Goal: Task Accomplishment & Management: Manage account settings

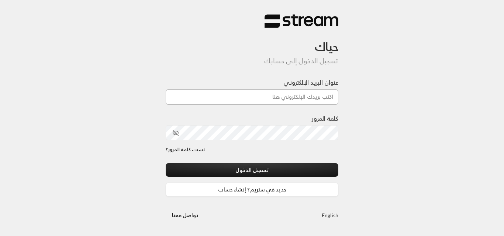
click at [289, 98] on input "عنوان البريد الإلكتروني" at bounding box center [252, 97] width 173 height 15
type input "[DOMAIN_NAME][EMAIL_ADDRESS][DOMAIN_NAME]"
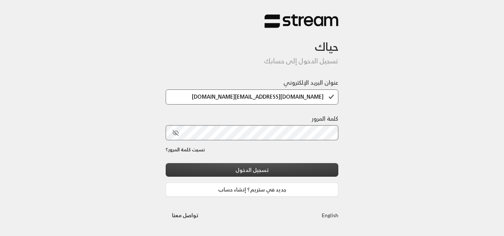
click at [263, 165] on button "تسجيل الدخول" at bounding box center [252, 170] width 173 height 14
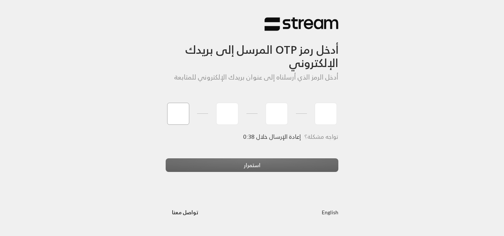
type input "5"
type input "7"
type input "1"
type input "0"
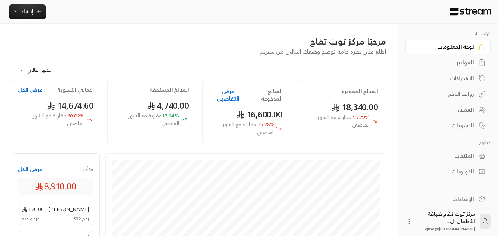
click at [466, 59] on div "الفواتير" at bounding box center [444, 62] width 59 height 7
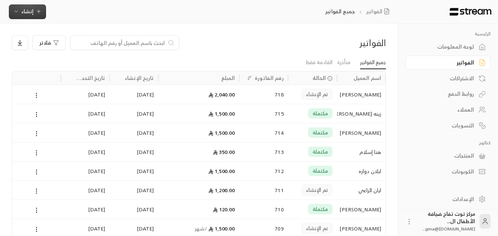
click at [40, 10] on icon "button" at bounding box center [39, 11] width 6 height 6
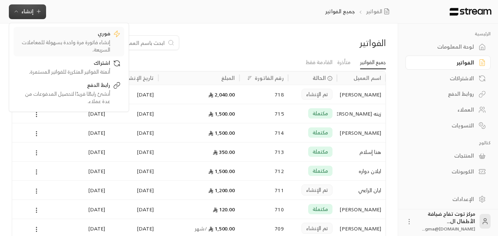
click at [84, 39] on div "إنشاء فاتورة مرة واحدة بسهولة للمعاملات السريعة." at bounding box center [63, 46] width 93 height 15
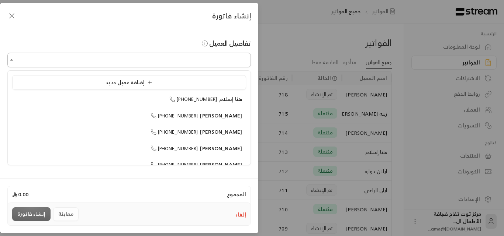
click at [191, 63] on input "اختر العميل" at bounding box center [128, 60] width 243 height 13
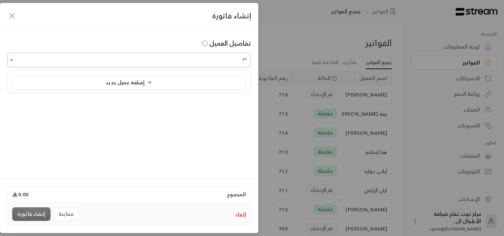
type input "*"
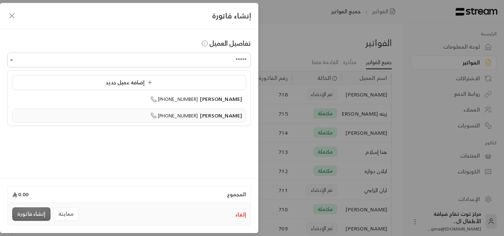
click at [236, 113] on span "[PERSON_NAME]" at bounding box center [221, 115] width 42 height 9
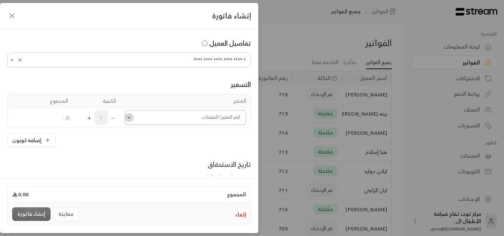
click at [133, 120] on icon "Open" at bounding box center [128, 117] width 7 height 7
type input "**********"
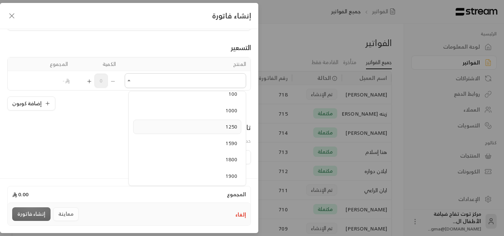
scroll to position [74, 0]
click at [281, 41] on div "**********" at bounding box center [252, 118] width 504 height 236
drag, startPoint x: 13, startPoint y: 16, endPoint x: 14, endPoint y: 25, distance: 9.8
click at [7, 19] on icon "button" at bounding box center [11, 15] width 9 height 9
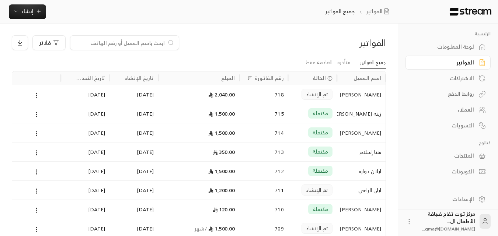
drag, startPoint x: 139, startPoint y: 46, endPoint x: 139, endPoint y: 51, distance: 4.8
click at [139, 51] on div "الفواتير فلاتر" at bounding box center [199, 45] width 382 height 21
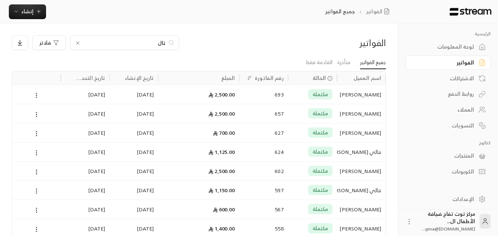
type input "[PERSON_NAME]"
click at [30, 13] on span "إنشاء" at bounding box center [27, 11] width 12 height 9
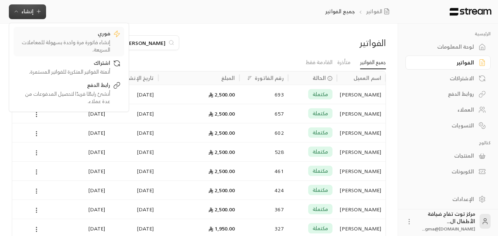
click at [77, 46] on div "إنشاء فاتورة مرة واحدة بسهولة للمعاملات السريعة." at bounding box center [63, 46] width 93 height 15
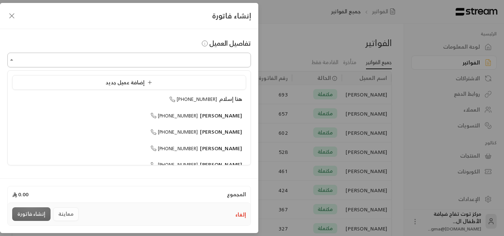
click at [192, 62] on input "اختر العميل" at bounding box center [128, 60] width 243 height 13
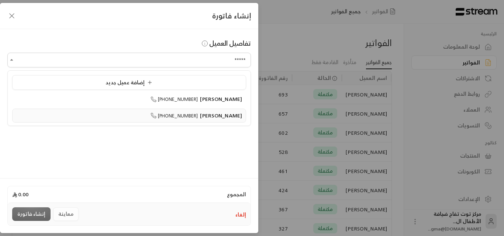
click at [234, 116] on span "[PERSON_NAME]" at bounding box center [221, 115] width 42 height 9
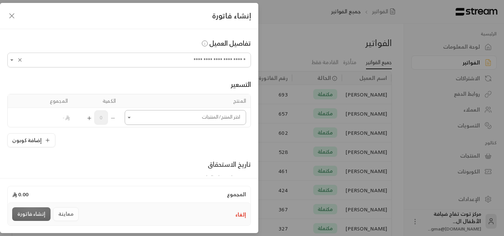
type input "**********"
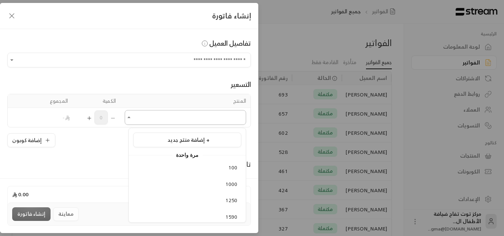
click at [229, 117] on input "اختر العميل" at bounding box center [185, 117] width 121 height 13
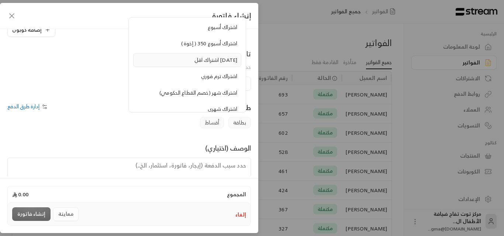
scroll to position [516, 0]
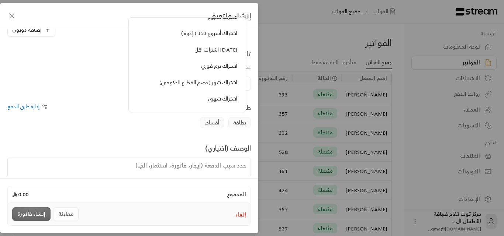
click at [208, 100] on span "اشتراك شهري" at bounding box center [223, 98] width 30 height 9
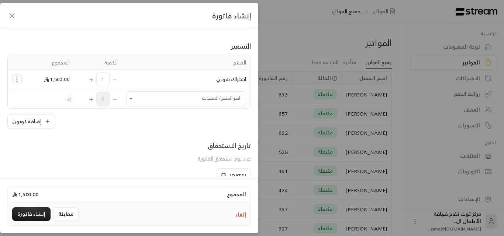
scroll to position [20, 0]
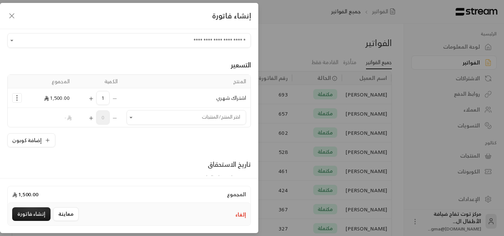
click at [16, 100] on button "Selected Products" at bounding box center [17, 98] width 9 height 9
click at [53, 126] on span "إزالة المنتج" at bounding box center [48, 129] width 21 height 8
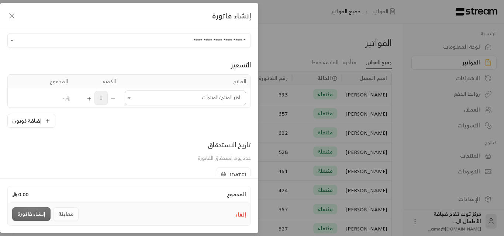
click at [199, 96] on input "اختر العميل" at bounding box center [185, 98] width 121 height 13
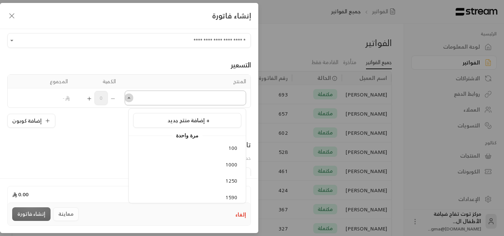
click at [131, 99] on icon "Close" at bounding box center [128, 97] width 7 height 7
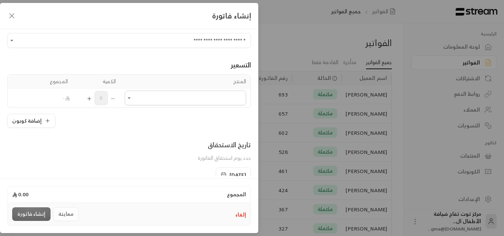
click at [131, 105] on td "اختر المنتج/المنتجات اختر المنتج/المنتجات" at bounding box center [185, 98] width 130 height 19
click at [131, 98] on icon "Open" at bounding box center [129, 97] width 3 height 1
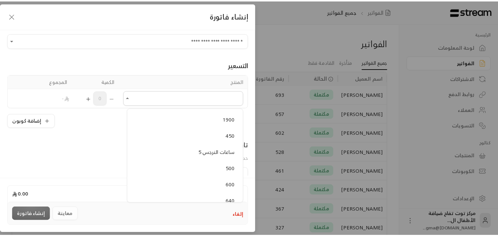
scroll to position [148, 0]
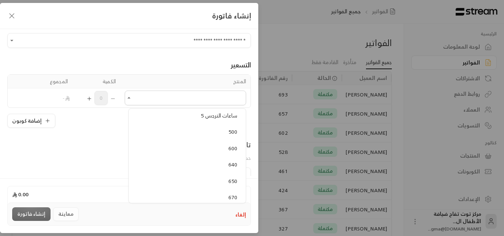
click at [18, 18] on div "إنشاء فاتورة" at bounding box center [129, 16] width 258 height 26
click at [11, 17] on icon "button" at bounding box center [11, 15] width 9 height 9
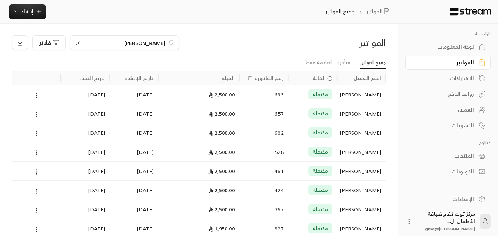
click at [94, 40] on input "[PERSON_NAME]" at bounding box center [125, 43] width 82 height 8
click at [75, 42] on icon at bounding box center [78, 43] width 6 height 6
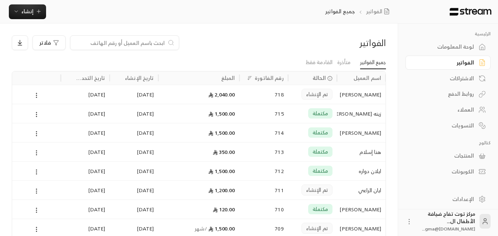
click at [146, 43] on input at bounding box center [120, 43] width 90 height 8
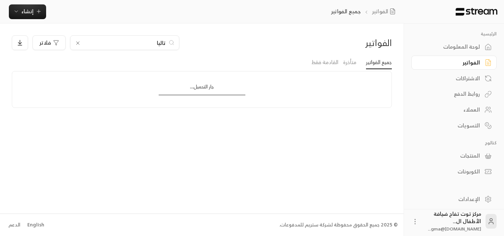
type input "[PERSON_NAME]"
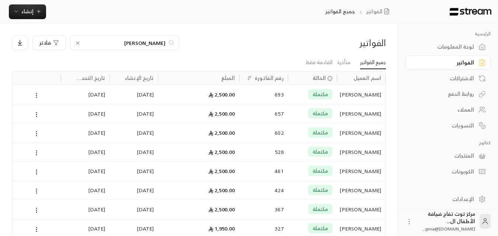
click at [369, 94] on div "[PERSON_NAME]" at bounding box center [362, 94] width 40 height 19
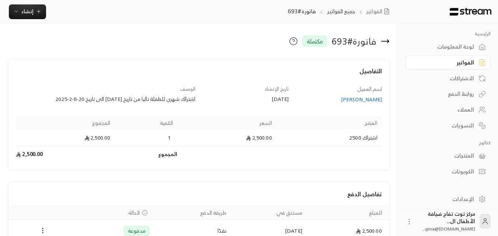
click at [383, 41] on icon at bounding box center [385, 41] width 7 height 0
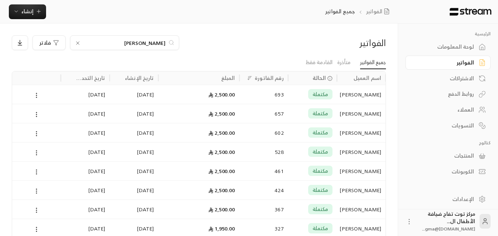
click at [76, 44] on icon at bounding box center [78, 43] width 6 height 6
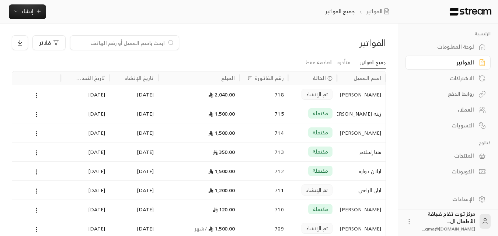
click at [120, 41] on input at bounding box center [120, 43] width 90 height 8
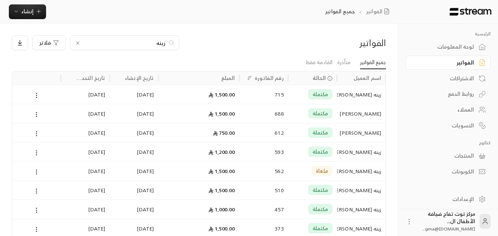
type input "زينه"
click at [77, 41] on icon at bounding box center [78, 43] width 6 height 6
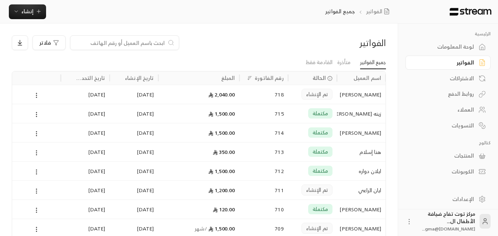
drag, startPoint x: 132, startPoint y: 51, endPoint x: 127, endPoint y: 56, distance: 6.5
click at [127, 56] on div "الفواتير فلاتر جميع الفواتير متأخرة القادمة فقط اسم العميل الحالة رقم الفاتورة …" at bounding box center [199, 166] width 374 height 263
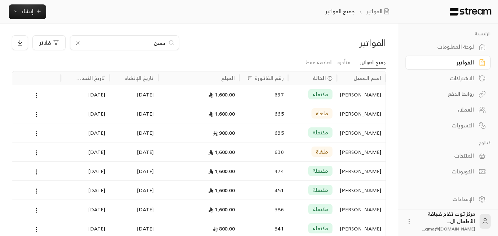
type input "حسن"
drag, startPoint x: 363, startPoint y: 93, endPoint x: 356, endPoint y: 89, distance: 8.3
click at [357, 92] on div "[PERSON_NAME]" at bounding box center [362, 94] width 40 height 19
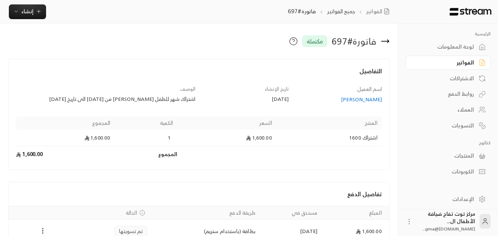
click at [386, 41] on icon at bounding box center [385, 41] width 9 height 9
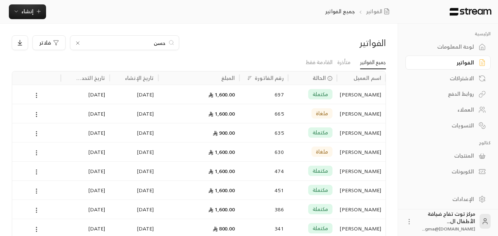
click at [76, 42] on icon at bounding box center [78, 43] width 6 height 6
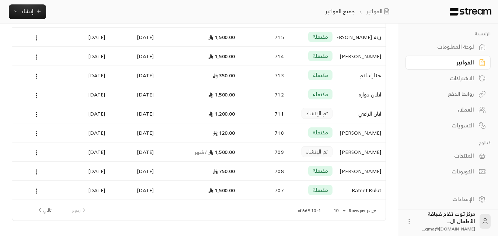
scroll to position [96, 0]
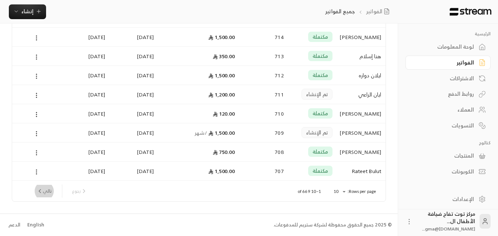
click at [45, 193] on button "تالي" at bounding box center [44, 191] width 21 height 13
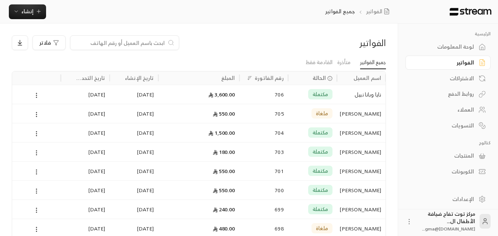
click at [366, 93] on div "نايا وبانا نبيل" at bounding box center [362, 94] width 40 height 19
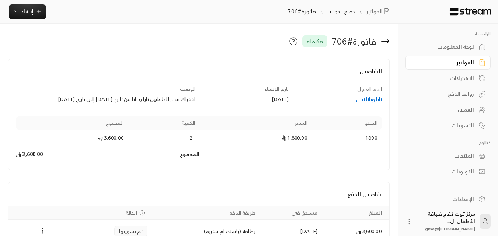
click at [387, 44] on icon at bounding box center [385, 41] width 9 height 9
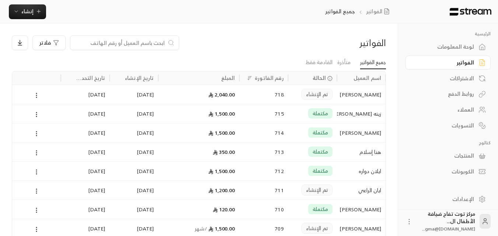
scroll to position [96, 0]
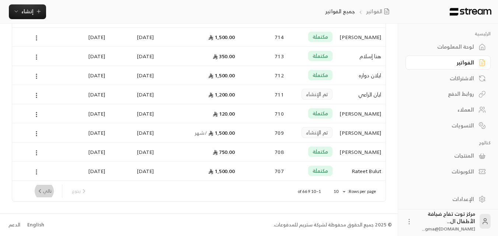
click at [47, 189] on button "تالي" at bounding box center [44, 191] width 21 height 13
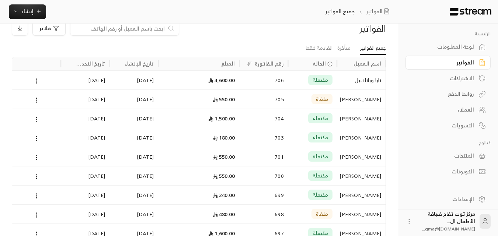
scroll to position [37, 0]
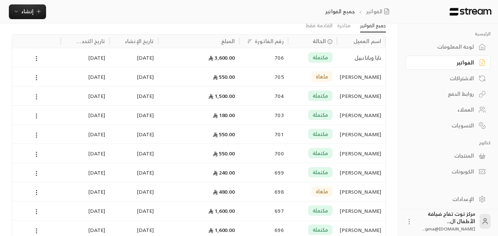
click at [373, 111] on div "[PERSON_NAME]" at bounding box center [362, 115] width 40 height 19
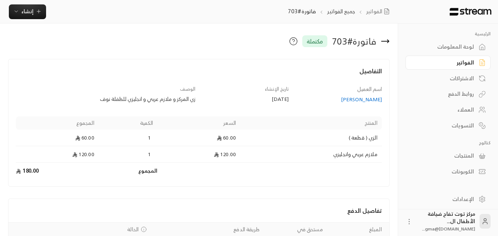
click at [375, 99] on div "[PERSON_NAME]" at bounding box center [339, 99] width 86 height 7
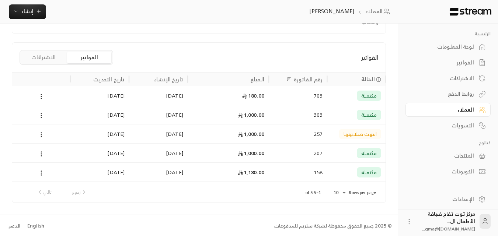
scroll to position [153, 0]
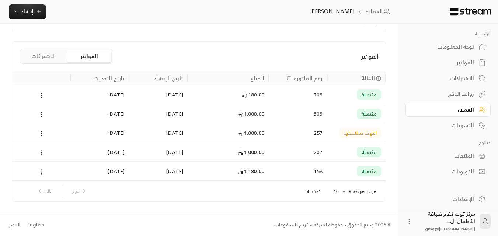
click at [252, 115] on div "1,000.00" at bounding box center [228, 113] width 72 height 19
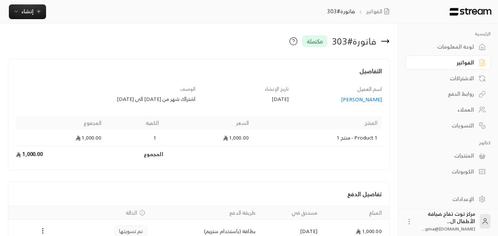
click at [387, 39] on icon at bounding box center [385, 41] width 9 height 9
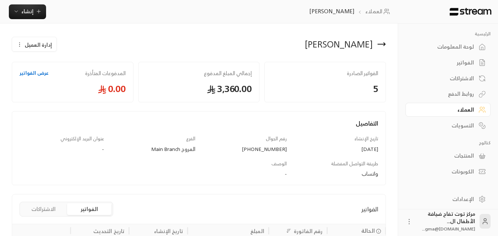
click at [384, 44] on icon at bounding box center [381, 44] width 7 height 0
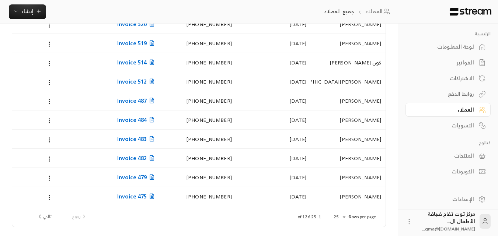
scroll to position [374, 0]
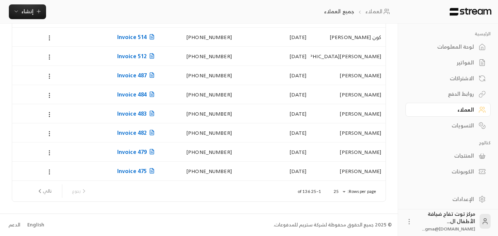
click at [458, 68] on link "الفواتير" at bounding box center [448, 63] width 85 height 14
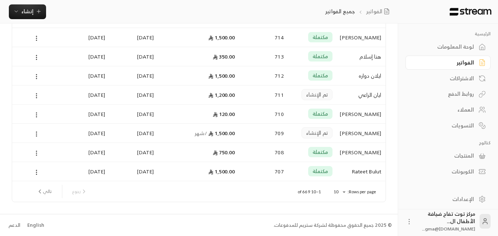
scroll to position [96, 0]
click at [50, 192] on button "تالي" at bounding box center [44, 191] width 21 height 13
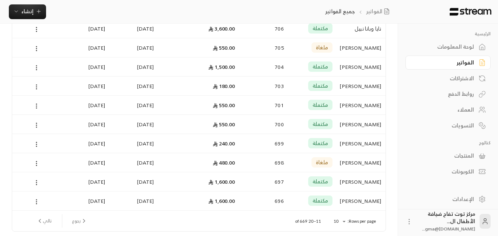
scroll to position [74, 0]
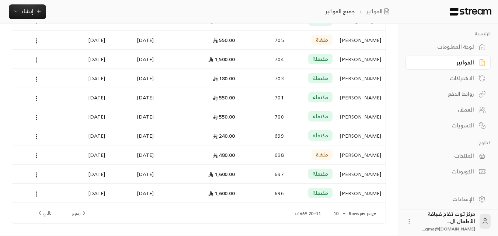
click at [359, 191] on div "[PERSON_NAME]" at bounding box center [362, 193] width 40 height 19
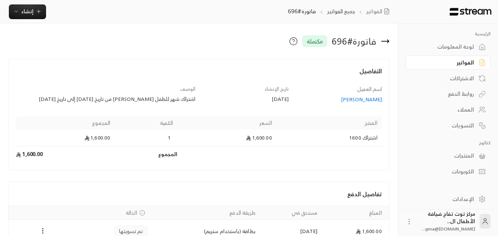
click at [385, 40] on icon at bounding box center [385, 41] width 9 height 9
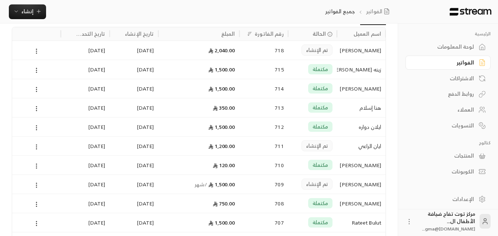
scroll to position [96, 0]
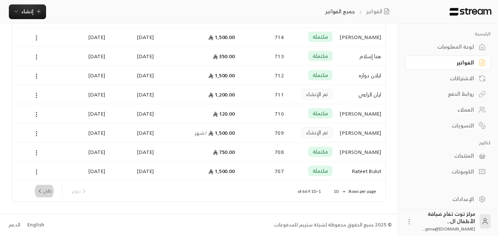
click at [42, 195] on button "تالي" at bounding box center [44, 191] width 21 height 13
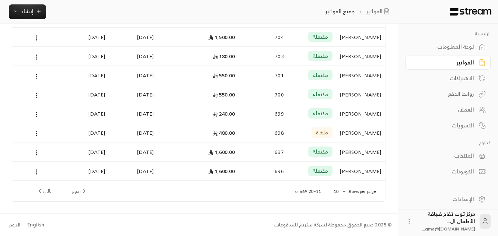
click at [44, 190] on button "تالي" at bounding box center [44, 191] width 21 height 13
click at [45, 196] on button "تالي" at bounding box center [44, 191] width 21 height 13
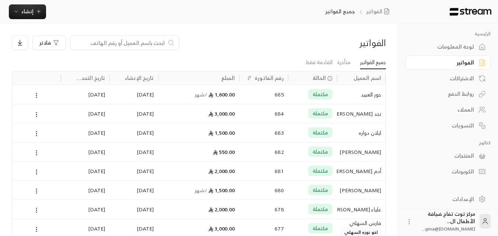
click at [372, 100] on div "حور العبيد" at bounding box center [362, 94] width 40 height 19
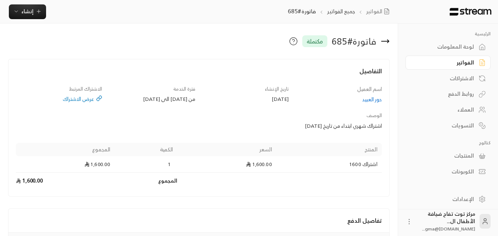
click at [370, 99] on div "حور العبيد" at bounding box center [339, 99] width 86 height 7
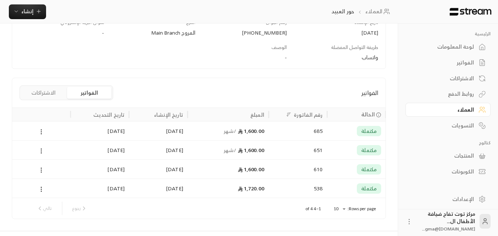
scroll to position [134, 0]
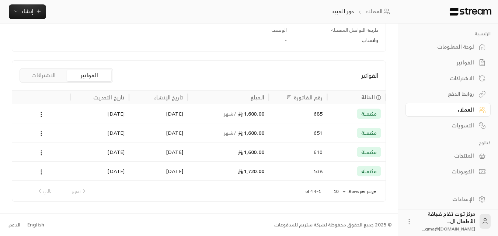
click at [368, 109] on div "مكتملة" at bounding box center [369, 114] width 24 height 10
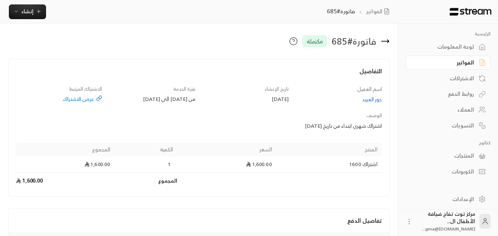
click at [387, 40] on icon at bounding box center [385, 41] width 9 height 9
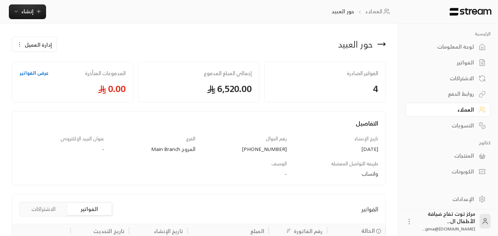
click at [383, 43] on icon at bounding box center [381, 44] width 9 height 9
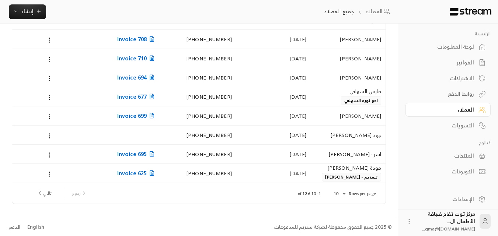
scroll to position [87, 0]
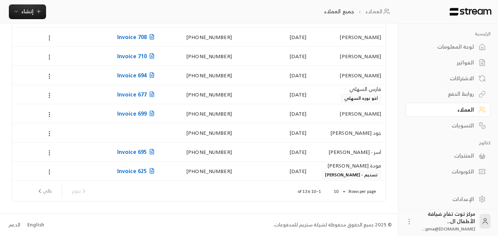
click at [467, 63] on div "الفواتير" at bounding box center [444, 62] width 59 height 7
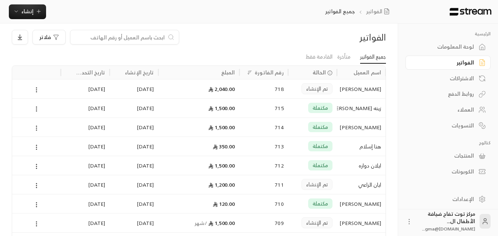
scroll to position [96, 0]
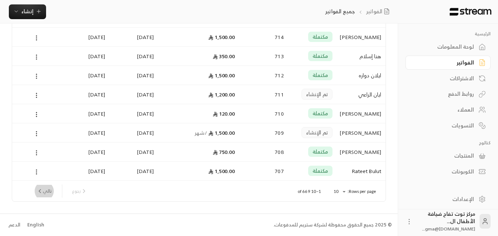
click at [51, 192] on button "تالي" at bounding box center [44, 191] width 21 height 13
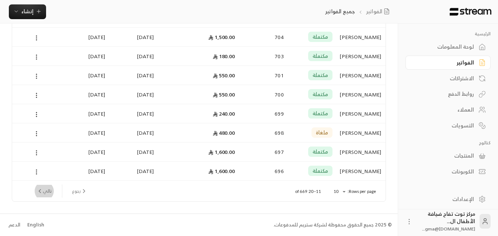
click at [44, 192] on button "تالي" at bounding box center [44, 191] width 21 height 13
click at [49, 192] on button "تالي" at bounding box center [44, 191] width 21 height 13
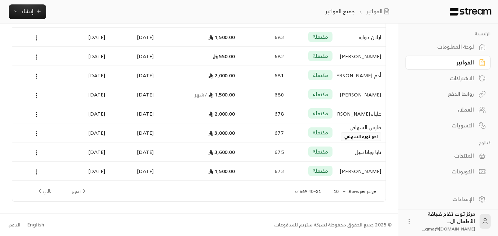
click at [363, 115] on div "علياء [PERSON_NAME]" at bounding box center [362, 113] width 40 height 19
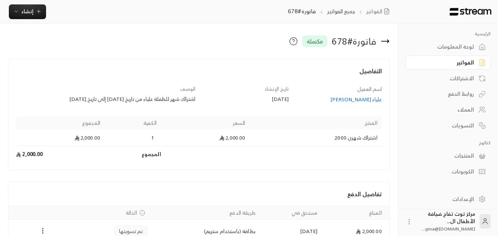
click at [368, 103] on div "علياء [PERSON_NAME]" at bounding box center [339, 99] width 86 height 7
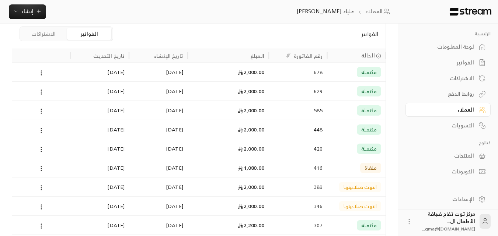
scroll to position [184, 0]
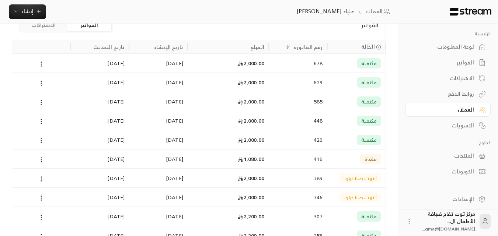
click at [462, 65] on div "الفواتير" at bounding box center [444, 62] width 59 height 7
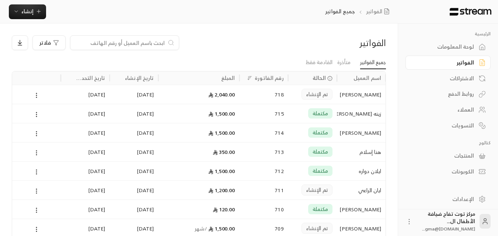
click at [110, 40] on input at bounding box center [120, 43] width 90 height 8
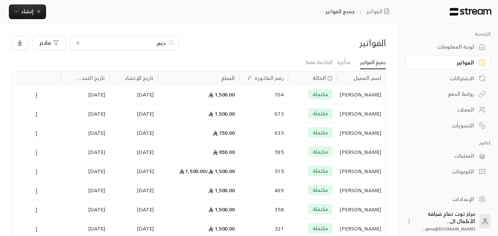
type input "ديم"
click at [357, 91] on div "[PERSON_NAME]" at bounding box center [362, 94] width 40 height 19
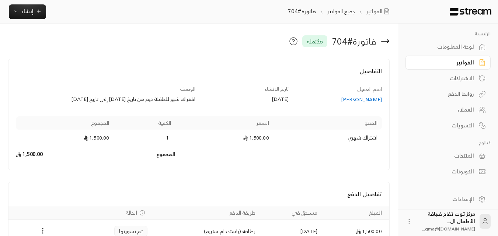
click at [360, 100] on div "[PERSON_NAME]" at bounding box center [339, 99] width 86 height 7
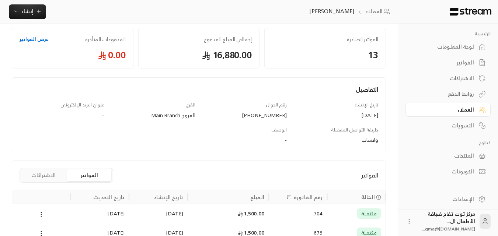
scroll to position [148, 0]
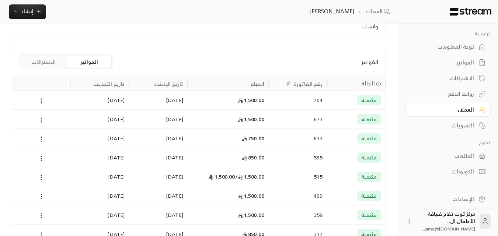
click at [258, 100] on div "1,500.00" at bounding box center [228, 100] width 72 height 19
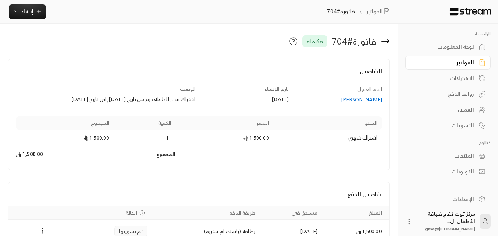
click at [386, 42] on icon at bounding box center [385, 41] width 9 height 9
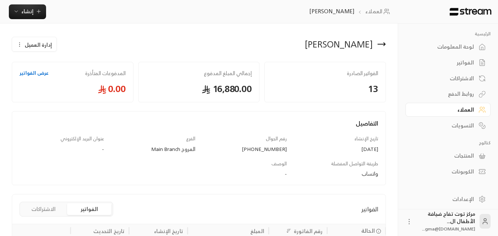
click at [383, 45] on icon at bounding box center [381, 44] width 9 height 9
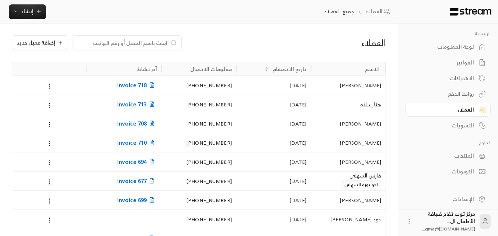
click at [141, 48] on div at bounding box center [127, 42] width 109 height 15
click at [109, 45] on input at bounding box center [122, 43] width 90 height 8
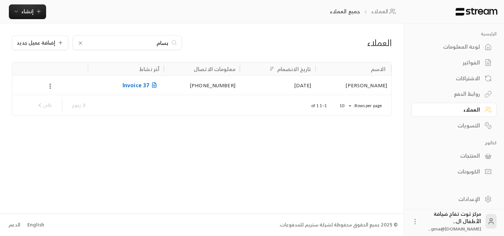
type input "بسام"
click at [347, 86] on div "[PERSON_NAME]" at bounding box center [353, 85] width 67 height 19
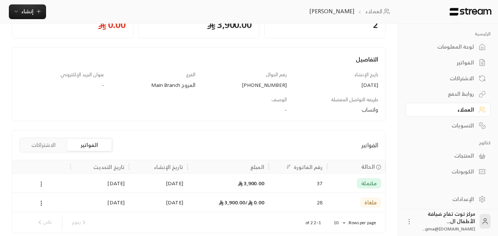
scroll to position [74, 0]
